Goal: Task Accomplishment & Management: Use online tool/utility

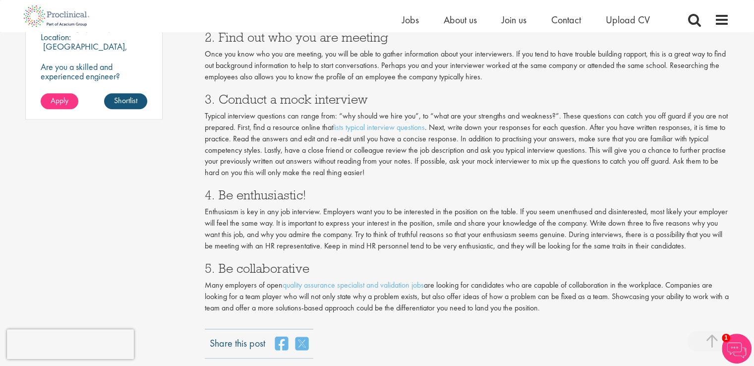
scroll to position [809, 0]
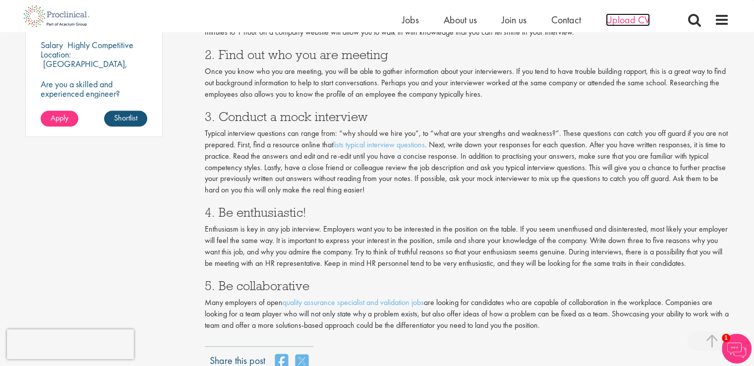
click at [631, 22] on span "Upload CV" at bounding box center [628, 19] width 44 height 13
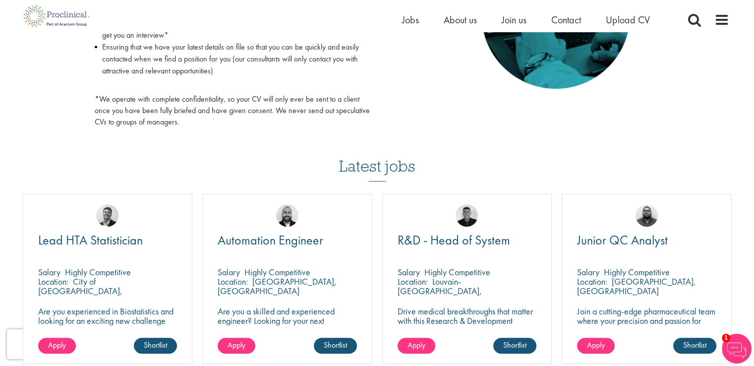
scroll to position [546, 0]
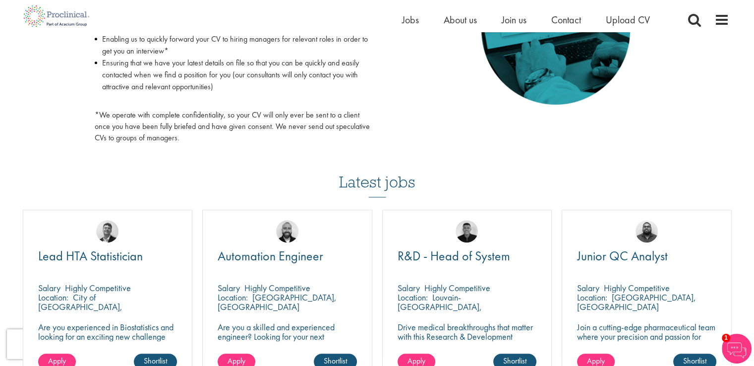
drag, startPoint x: 0, startPoint y: 313, endPoint x: 231, endPoint y: 183, distance: 264.7
click at [232, 185] on div "Latest jobs Lead HTA Statistician [GEOGRAPHIC_DATA] Highly Competitive Location…" at bounding box center [377, 291] width 719 height 284
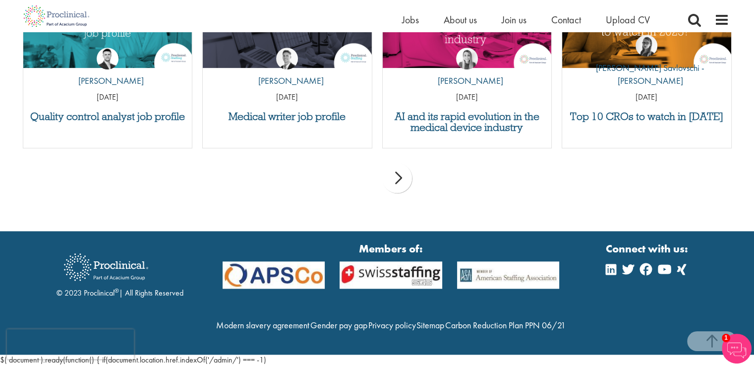
scroll to position [1081, 0]
click at [368, 319] on link "Gender pay gap" at bounding box center [338, 324] width 57 height 11
